Goal: Information Seeking & Learning: Learn about a topic

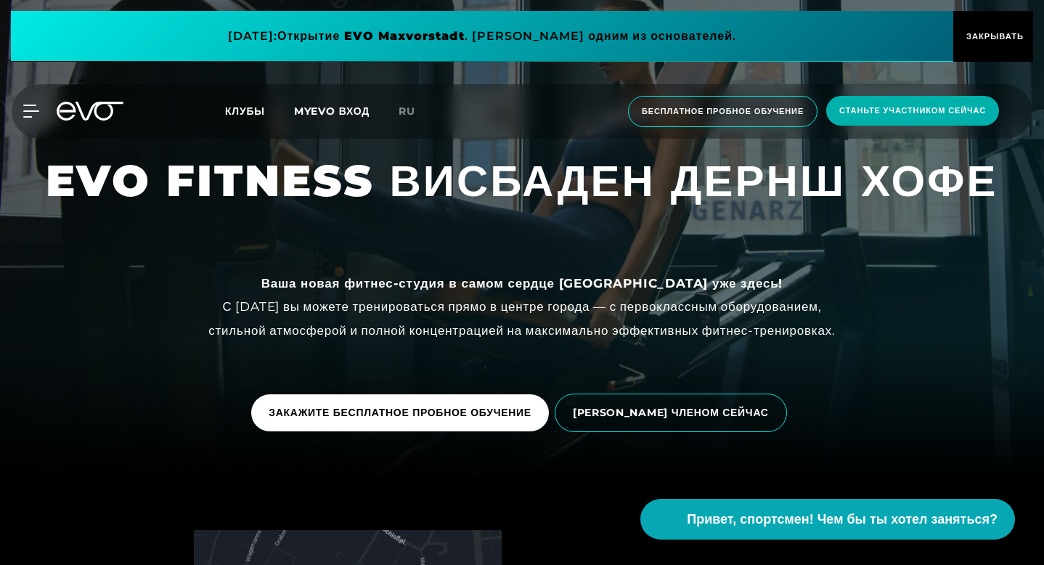
scroll to position [122, 0]
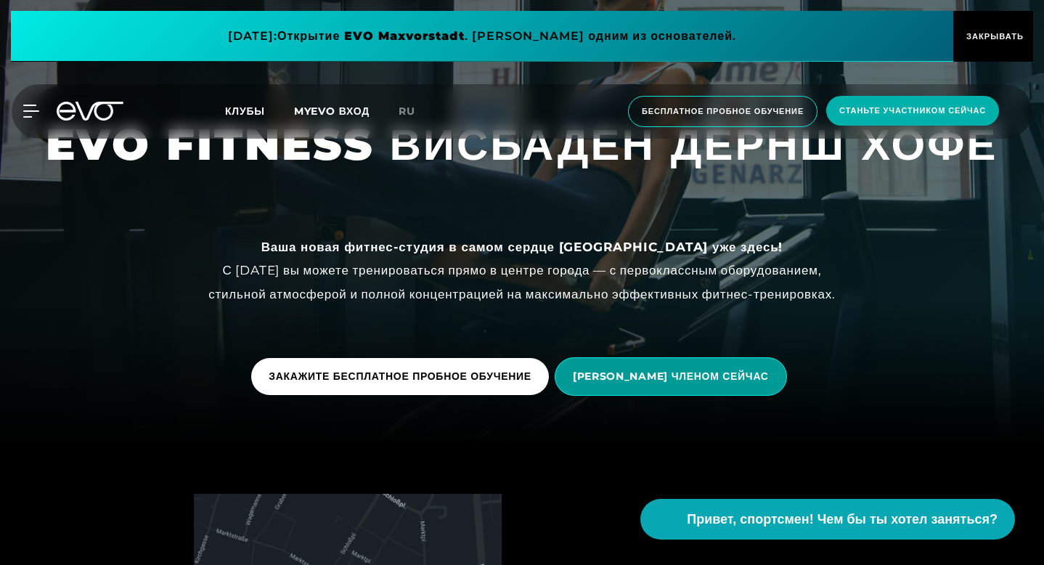
click at [652, 378] on font "[PERSON_NAME] ЧЛЕНОМ СЕЙЧАС" at bounding box center [671, 376] width 196 height 13
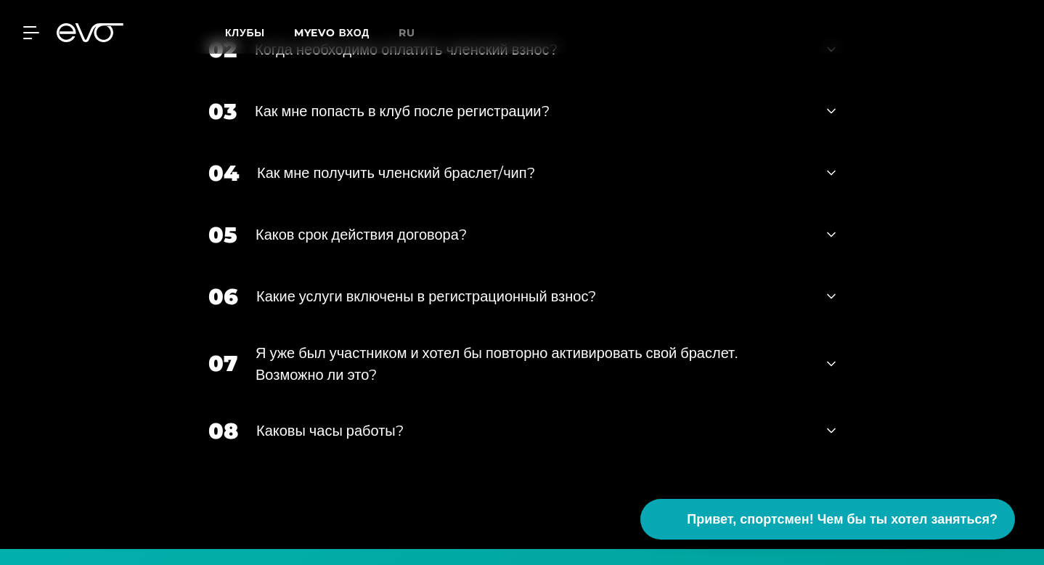
scroll to position [2557, 0]
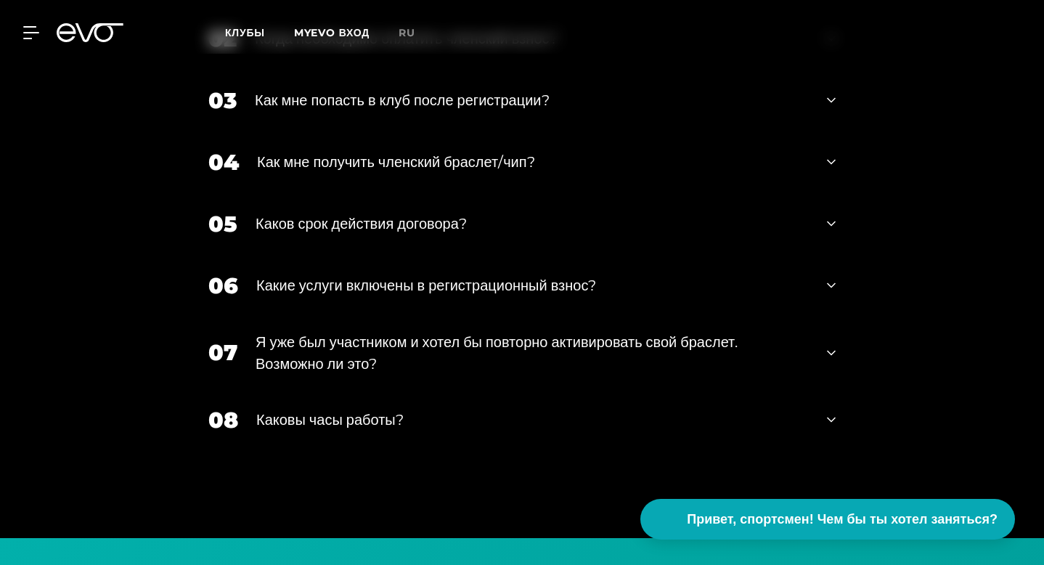
click at [288, 255] on div "05 Каков срок действия договора?" at bounding box center [522, 224] width 656 height 62
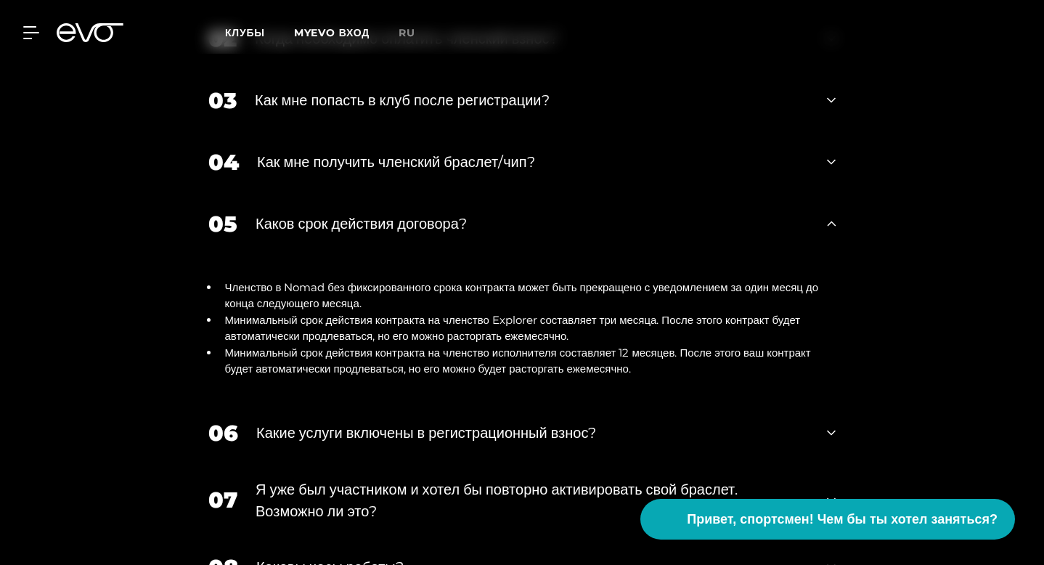
scroll to position [2608, 0]
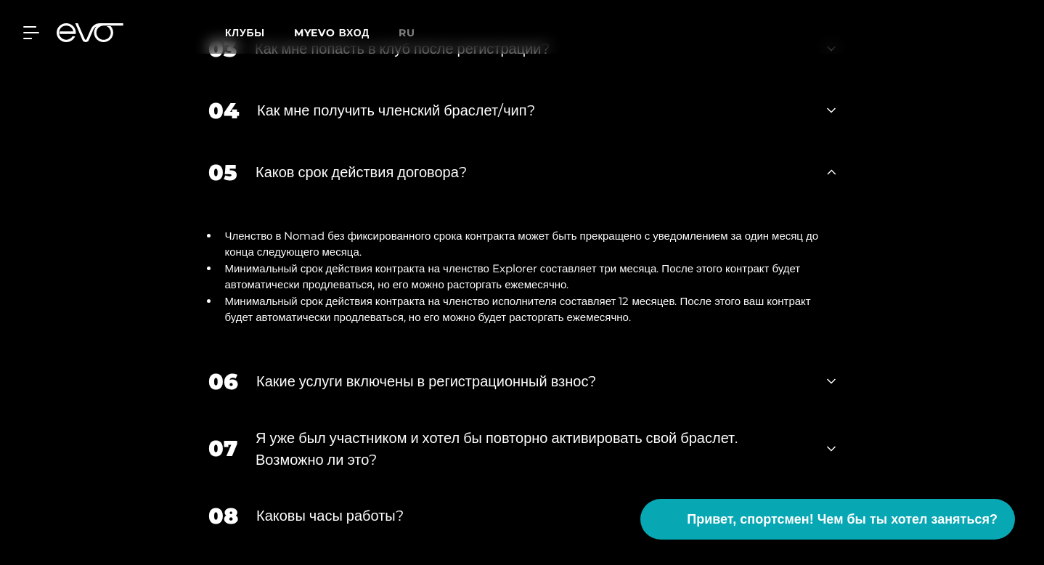
click at [319, 412] on div "06 Какие услуги включены в регистрационный взнос?" at bounding box center [522, 382] width 656 height 62
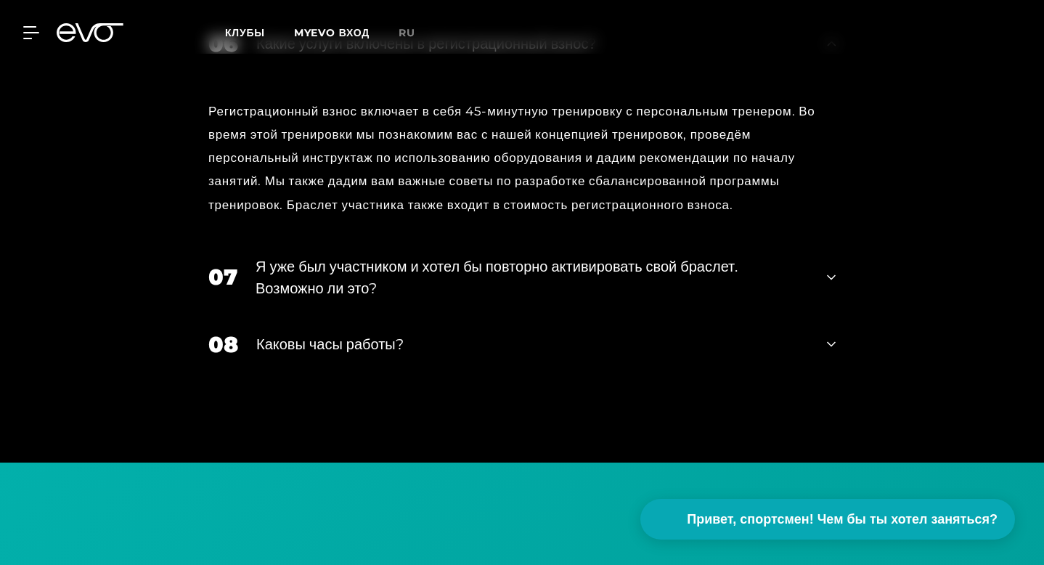
scroll to position [2958, 0]
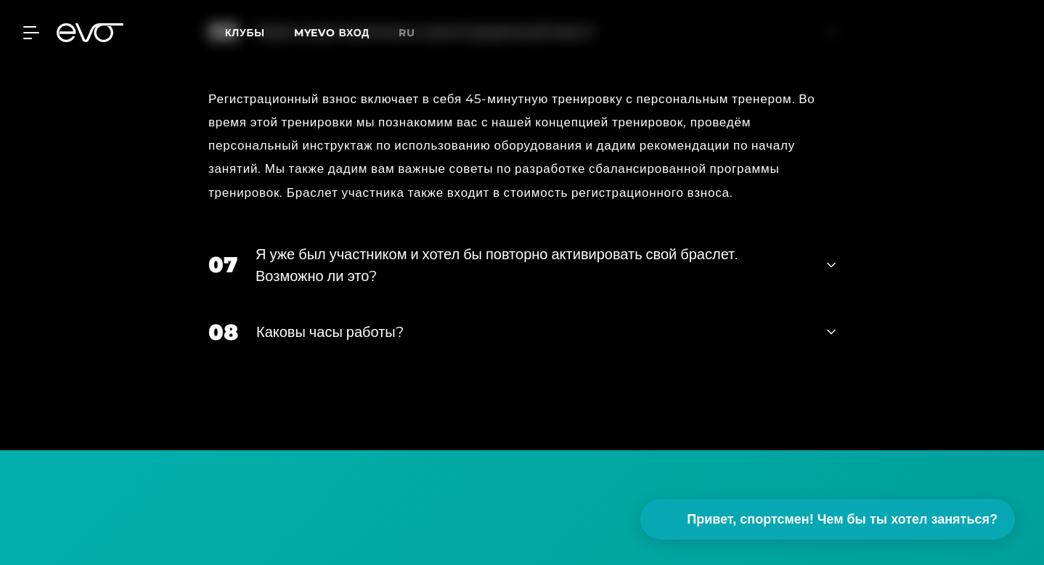
click at [288, 341] on font "Каковы часы работы?" at bounding box center [329, 331] width 147 height 17
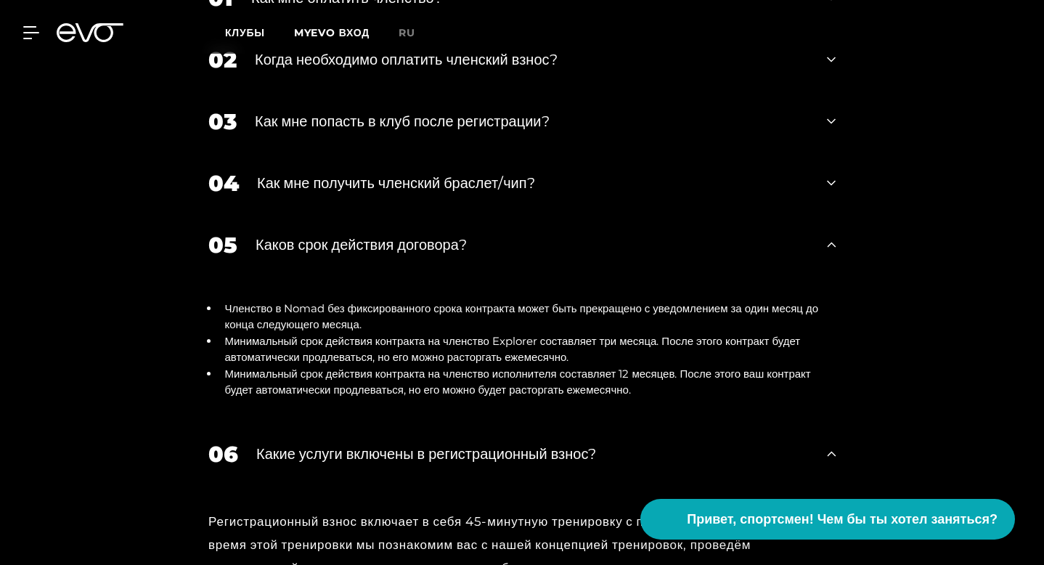
scroll to position [2525, 0]
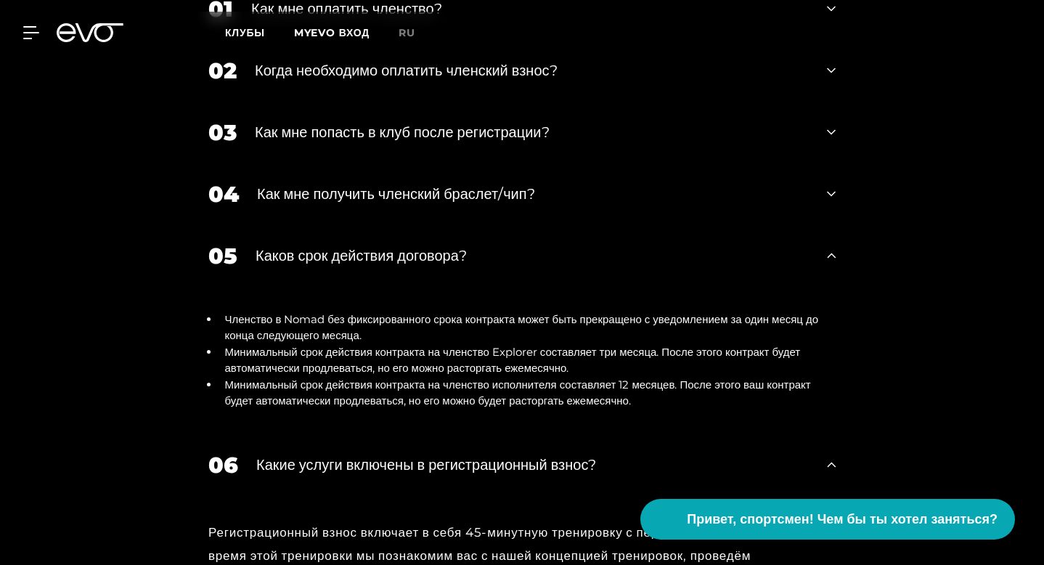
click at [308, 203] on font "Как мне получить членский браслет/чип?" at bounding box center [396, 193] width 278 height 17
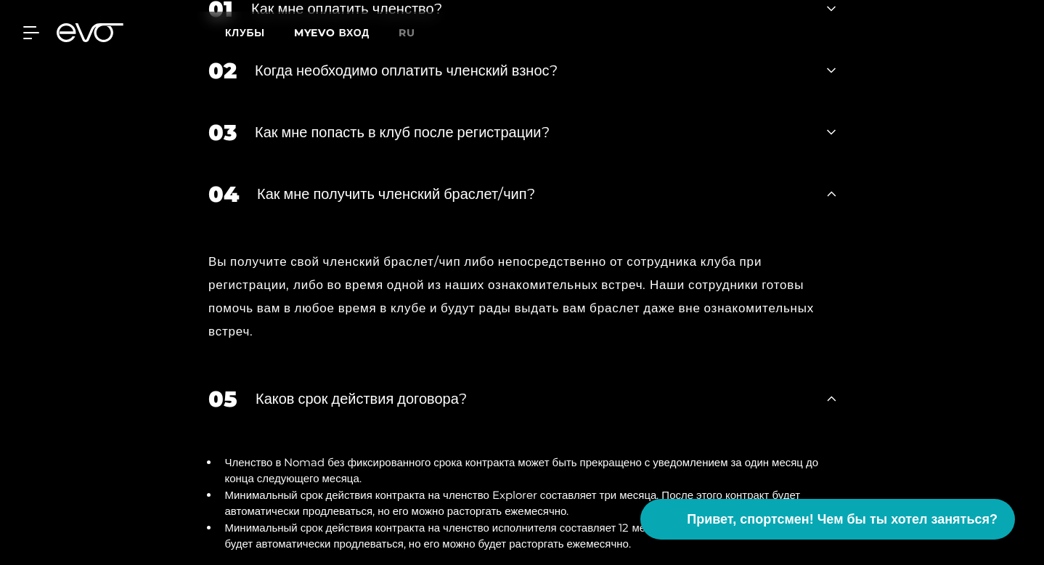
click at [287, 141] on font "Как мне попасть в клуб после регистрации?" at bounding box center [402, 131] width 295 height 17
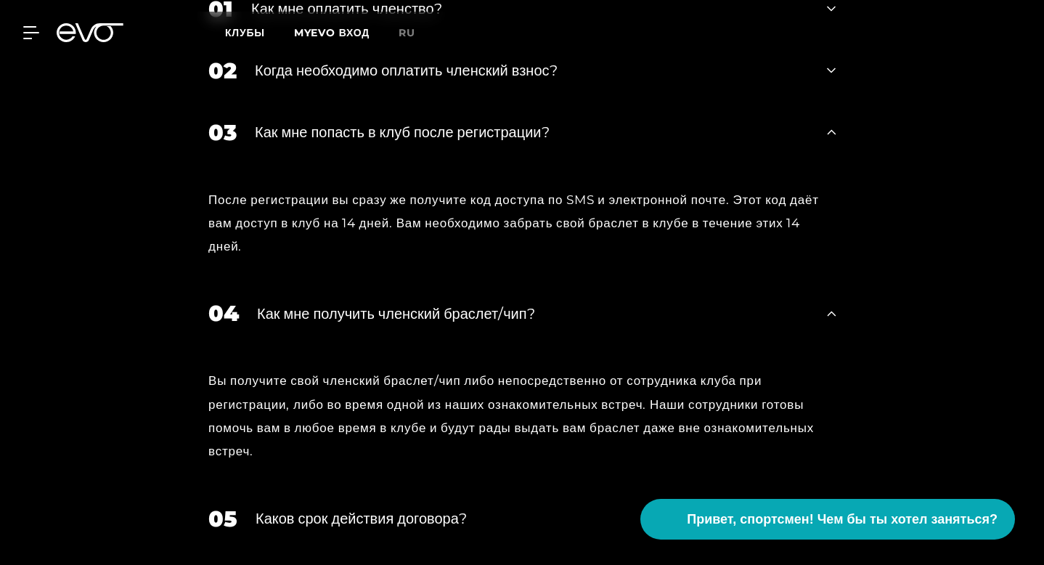
click at [267, 102] on div "02 Когда необходимо оплатить членский взнос?" at bounding box center [522, 71] width 656 height 62
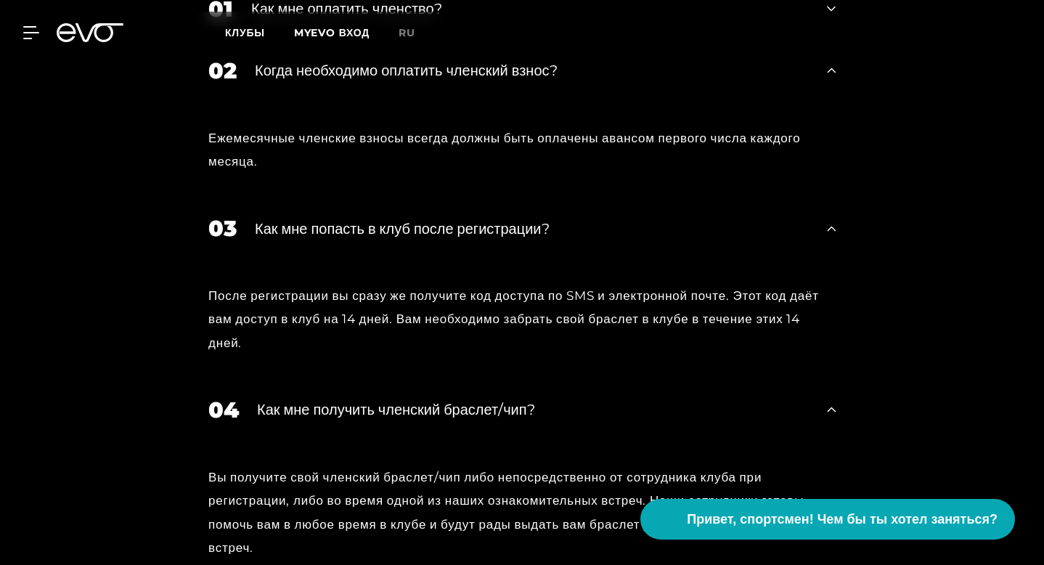
click at [258, 17] on font "Как мне оплатить членство?" at bounding box center [346, 8] width 191 height 17
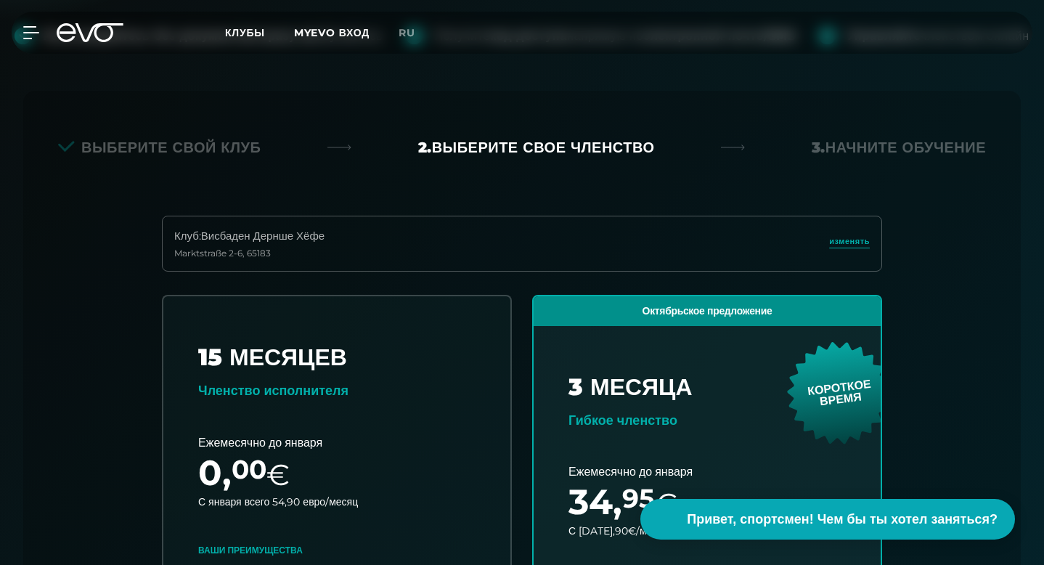
scroll to position [0, 0]
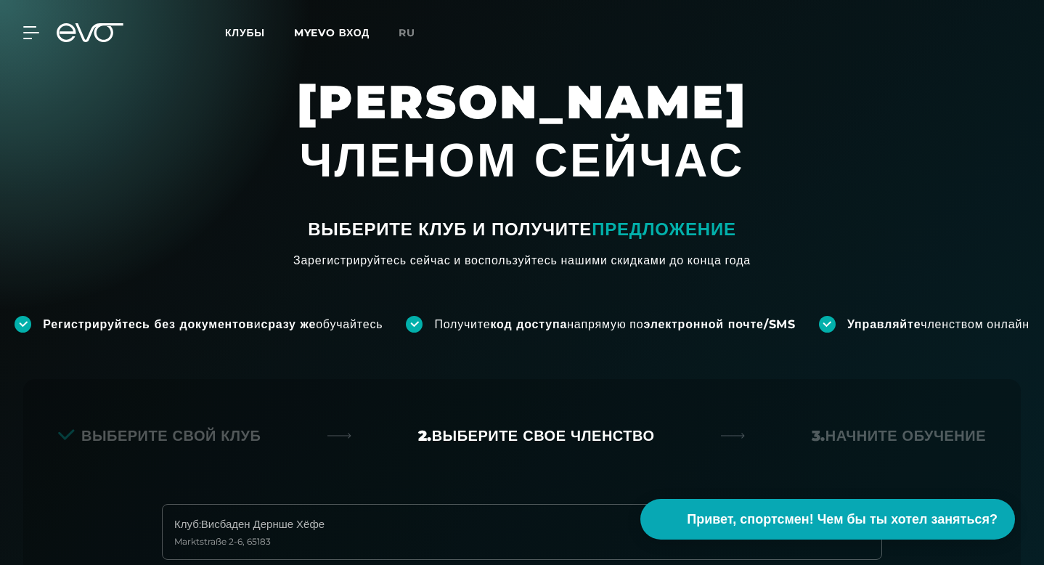
click at [248, 38] on font "Клубы" at bounding box center [245, 32] width 40 height 13
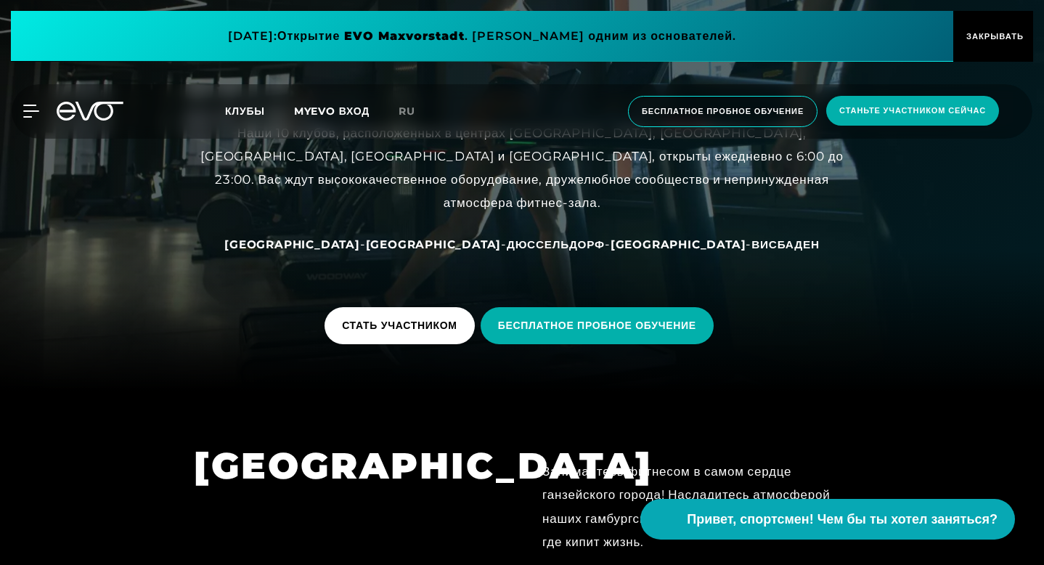
scroll to position [171, 0]
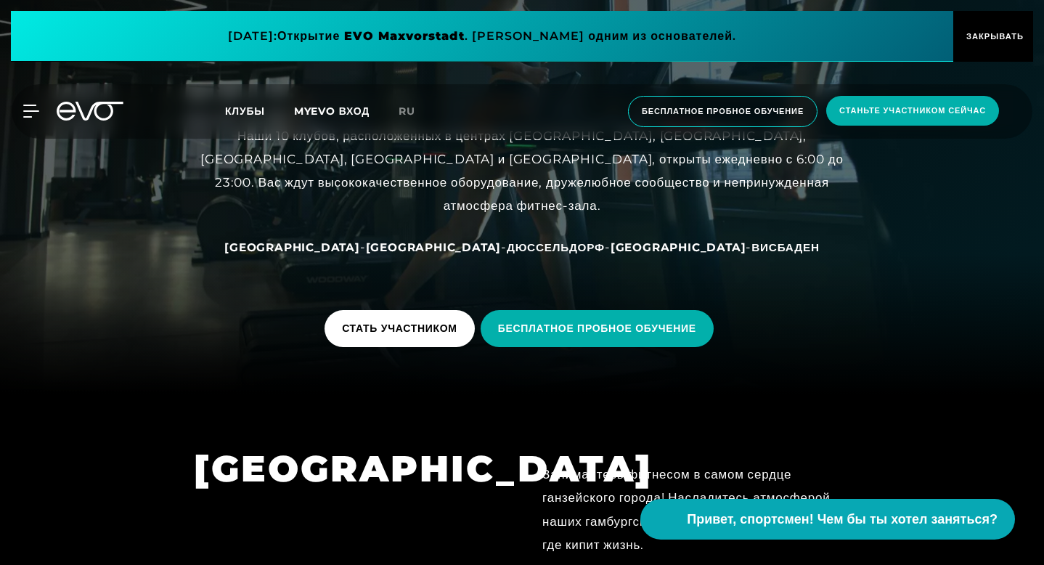
click at [752, 246] on font "Висбаден" at bounding box center [786, 247] width 68 height 14
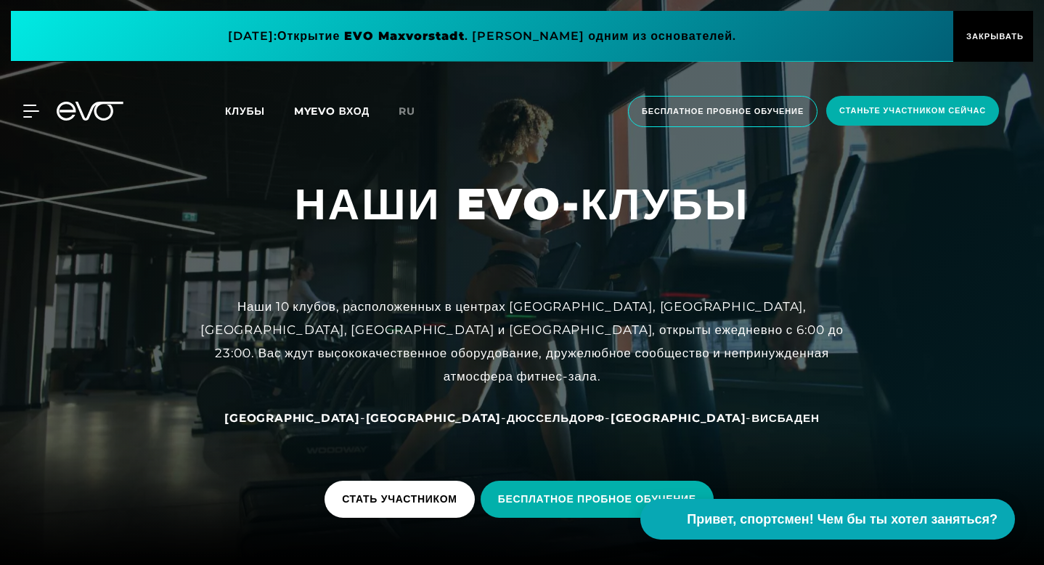
click at [979, 49] on button "ЗАКРЫВАТЬ" at bounding box center [993, 36] width 80 height 51
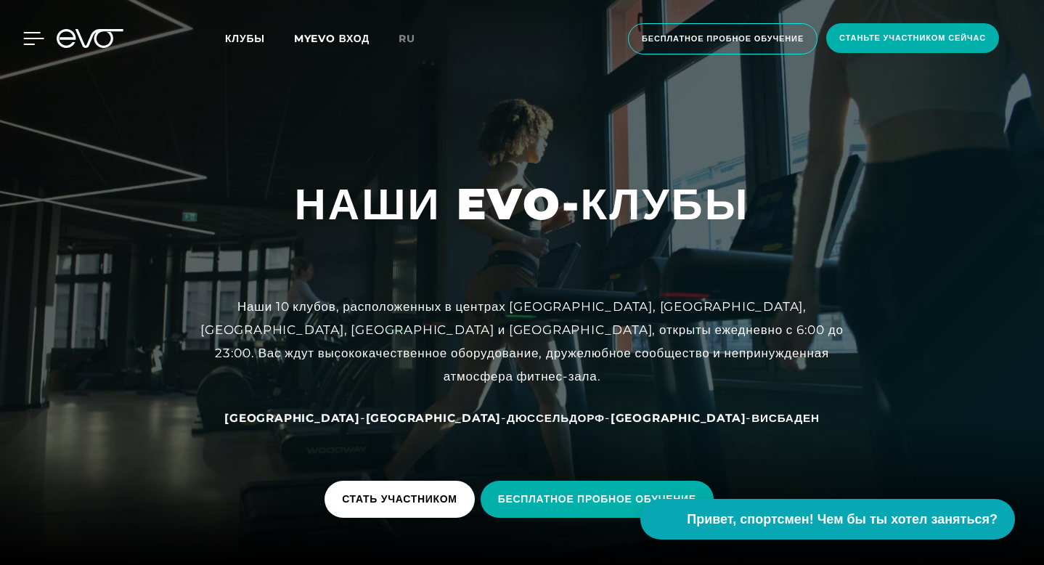
click at [36, 39] on icon at bounding box center [34, 39] width 20 height 12
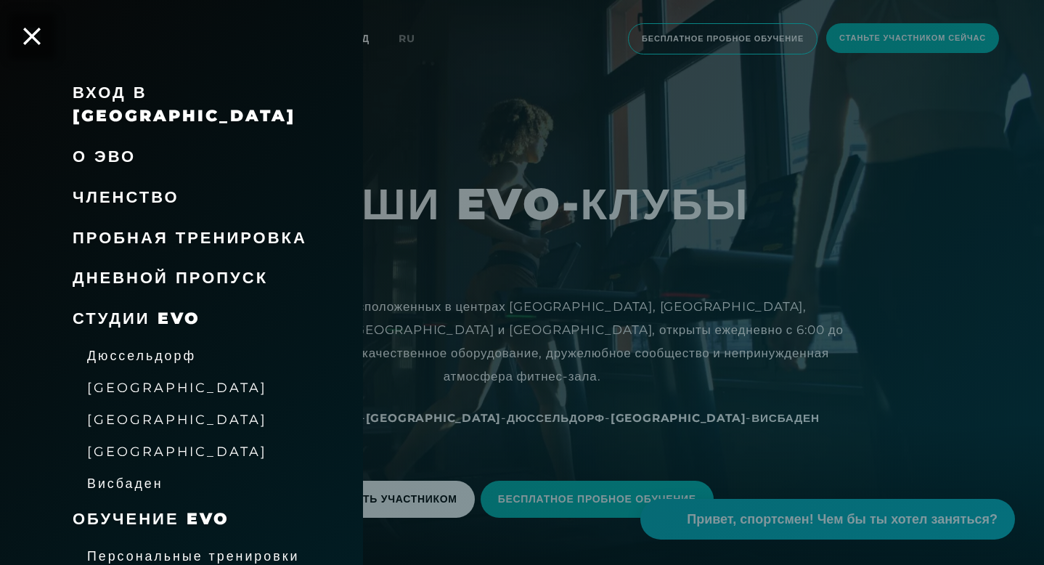
click at [121, 147] on font "О ЭВО" at bounding box center [104, 157] width 63 height 20
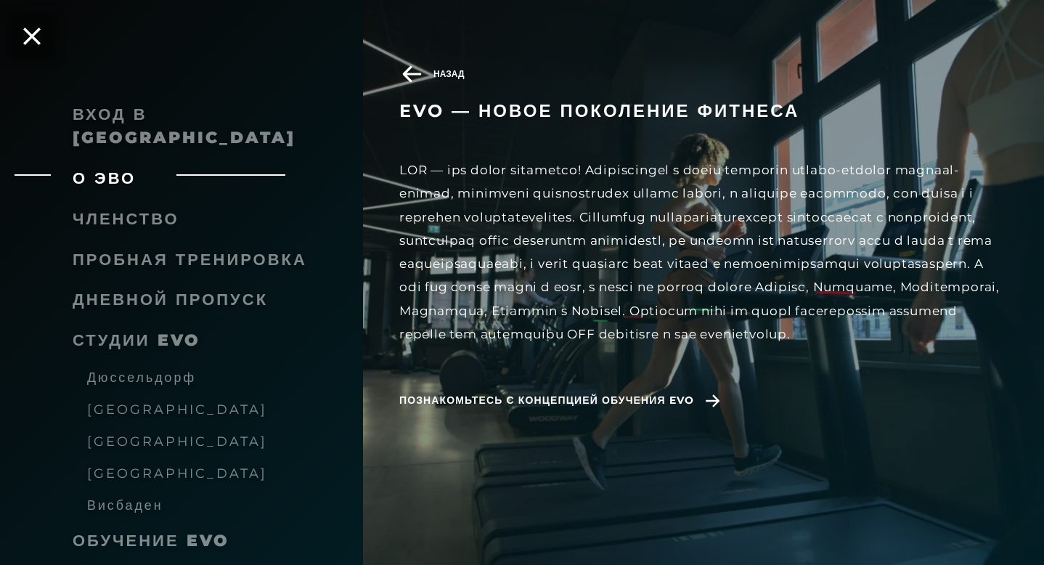
scroll to position [1083, 0]
click at [113, 497] on font "Висбаден" at bounding box center [125, 504] width 76 height 15
